Goal: Task Accomplishment & Management: Manage account settings

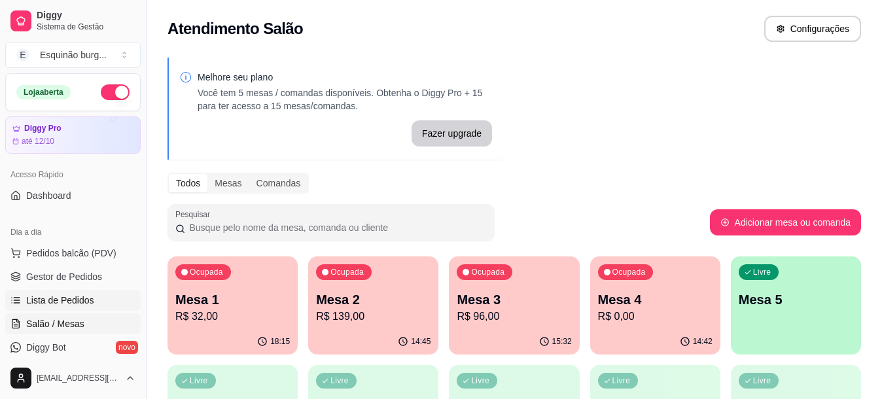
click at [75, 299] on span "Lista de Pedidos" at bounding box center [60, 300] width 68 height 13
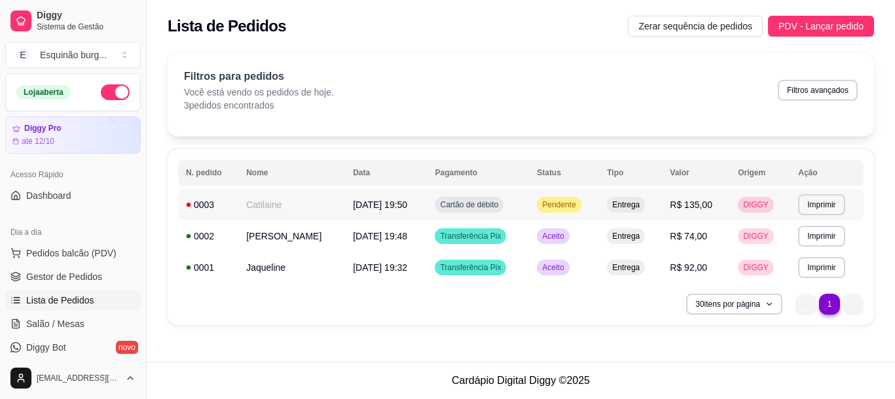
click at [560, 200] on span "Pendente" at bounding box center [558, 205] width 39 height 10
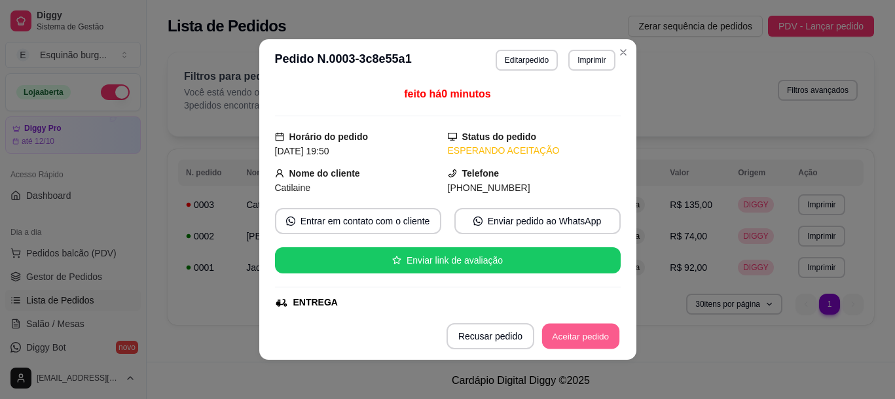
click at [567, 339] on button "Aceitar pedido" at bounding box center [580, 337] width 77 height 26
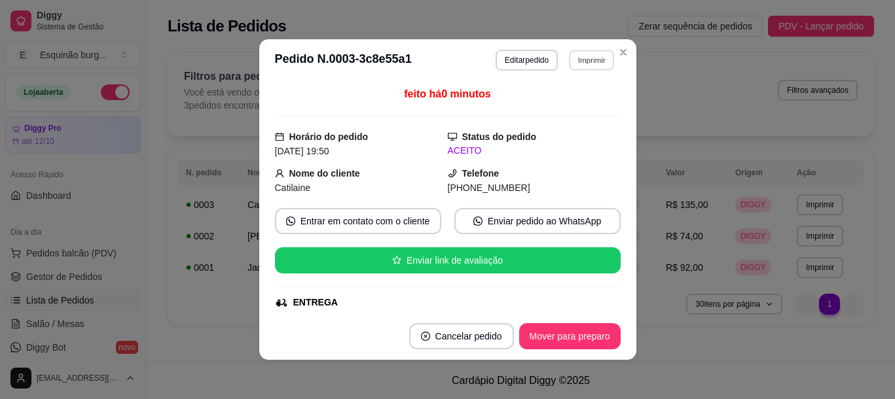
click at [576, 64] on button "Imprimir" at bounding box center [591, 60] width 45 height 20
click at [577, 101] on button "IMPRESSORA" at bounding box center [564, 106] width 92 height 20
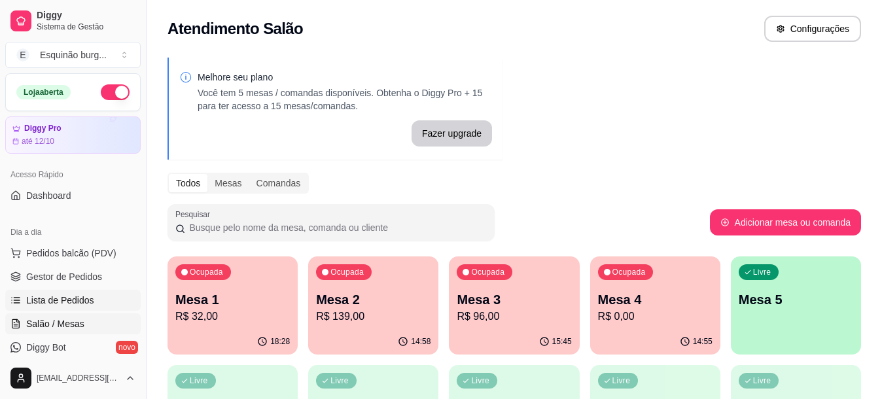
click at [73, 293] on link "Lista de Pedidos" at bounding box center [73, 300] width 136 height 21
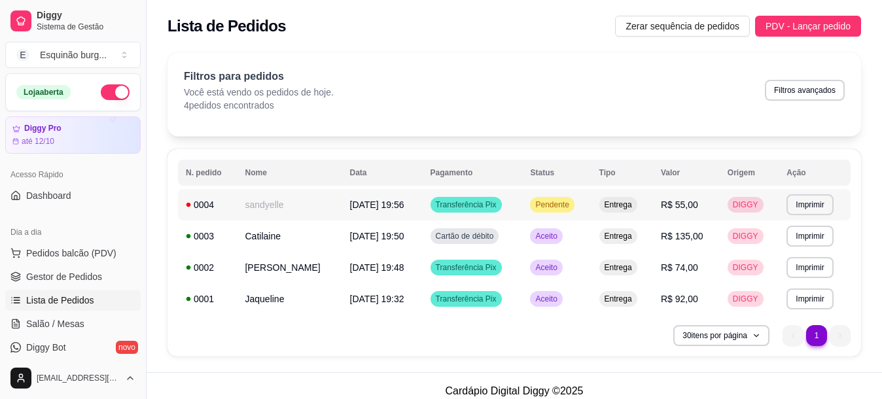
click at [537, 202] on div "Pendente" at bounding box center [552, 205] width 44 height 16
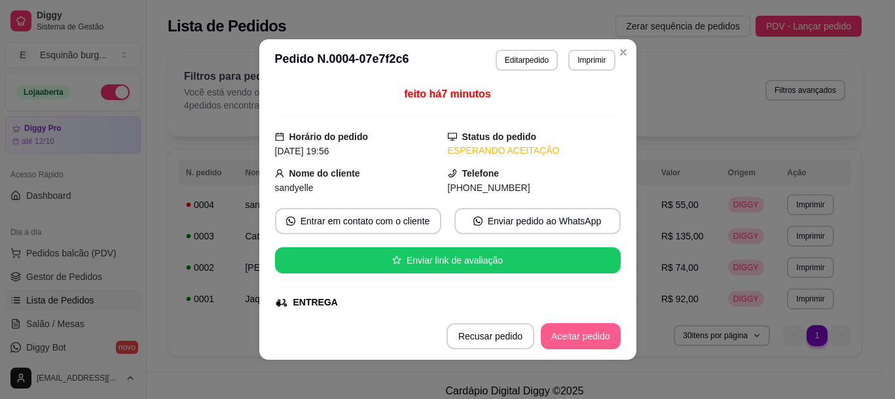
click at [584, 331] on button "Aceitar pedido" at bounding box center [581, 336] width 80 height 26
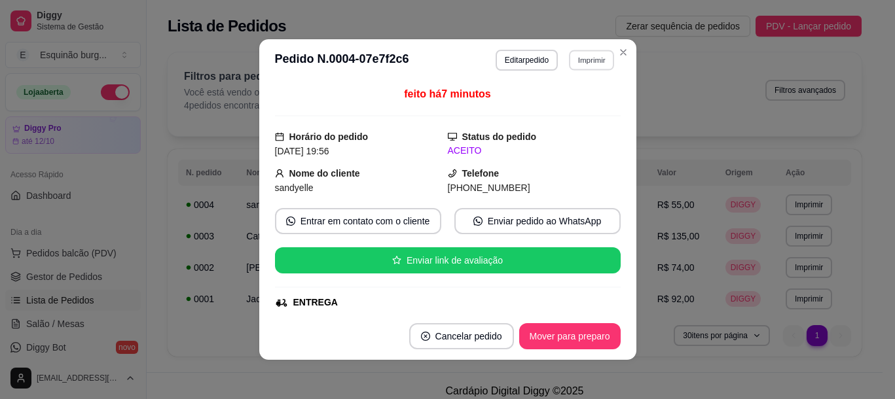
click at [576, 60] on button "Imprimir" at bounding box center [591, 60] width 45 height 20
click at [554, 110] on button "IMPRESSORA" at bounding box center [564, 106] width 95 height 21
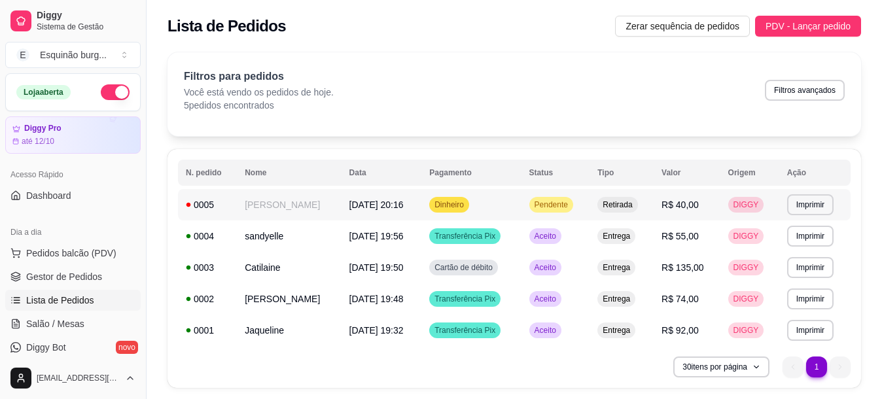
click at [590, 208] on td "Pendente" at bounding box center [556, 204] width 69 height 31
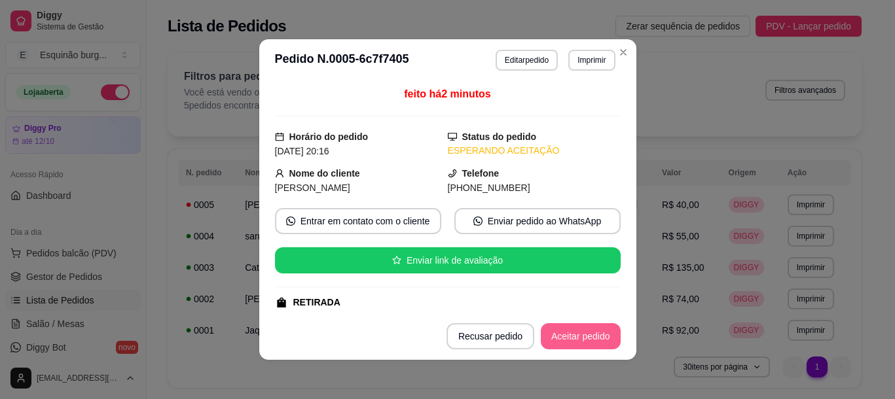
click at [584, 333] on button "Aceitar pedido" at bounding box center [581, 336] width 80 height 26
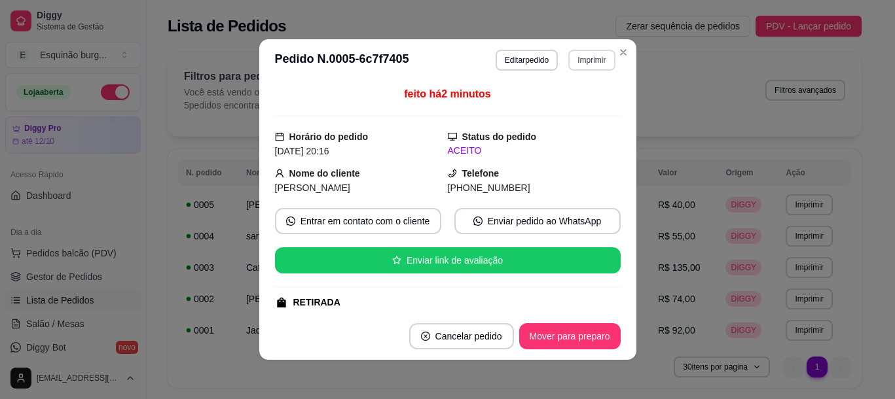
click at [574, 61] on button "Imprimir" at bounding box center [591, 60] width 46 height 21
click at [565, 108] on button "IMPRESSORA" at bounding box center [564, 106] width 92 height 20
